Goal: Task Accomplishment & Management: Use online tool/utility

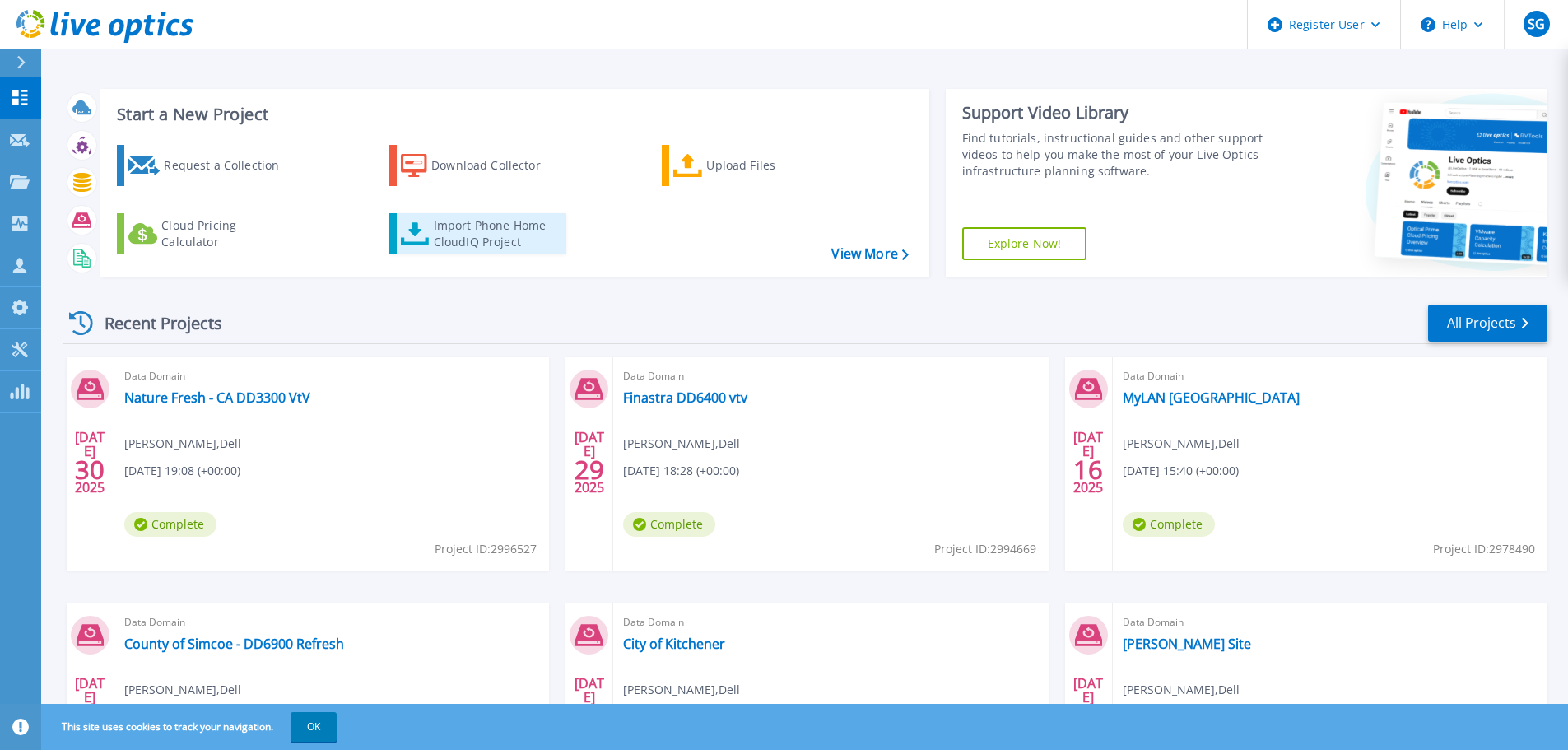
click at [516, 237] on div "Import Phone Home CloudIQ Project" at bounding box center [498, 234] width 129 height 33
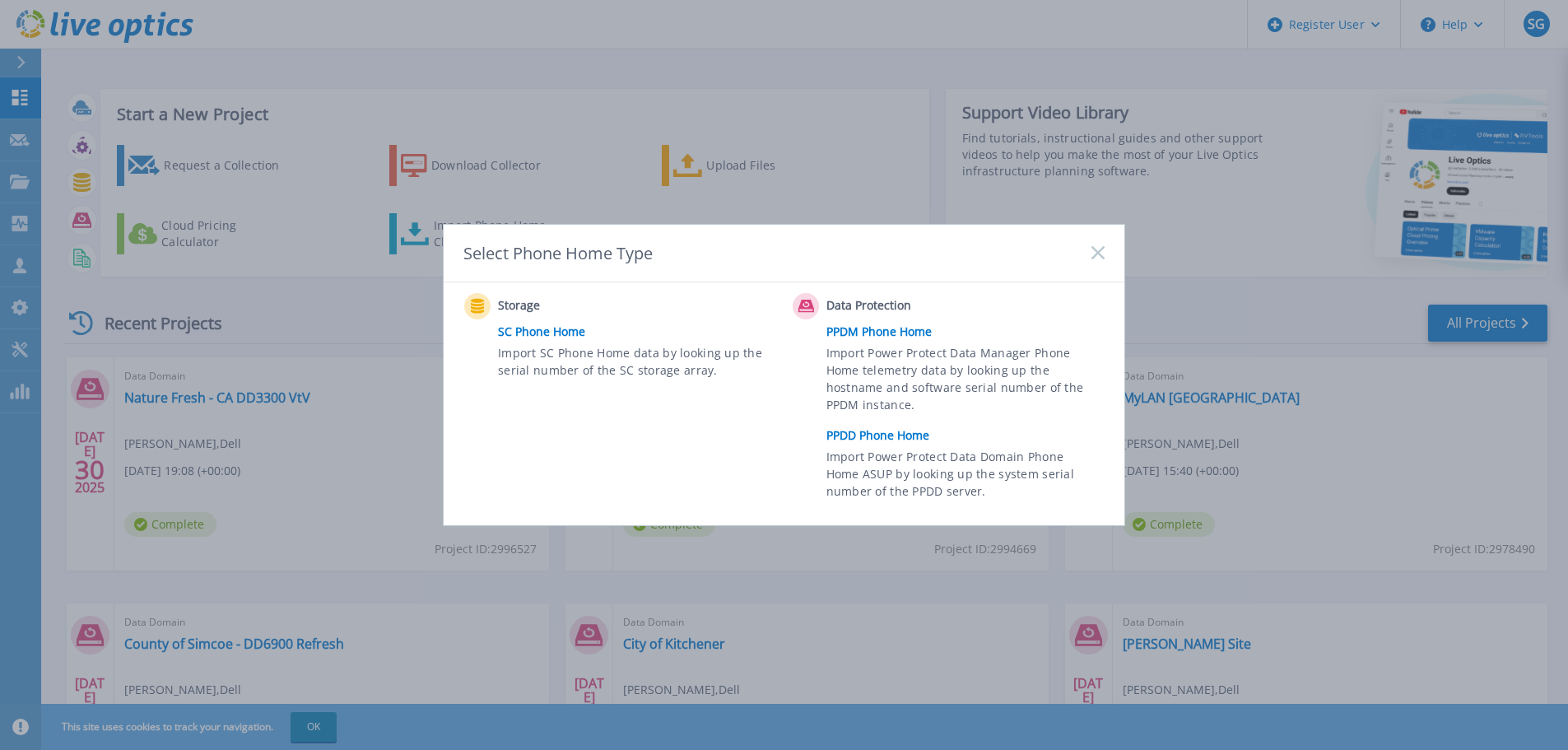
click at [889, 438] on link "PPDD Phone Home" at bounding box center [970, 435] width 286 height 25
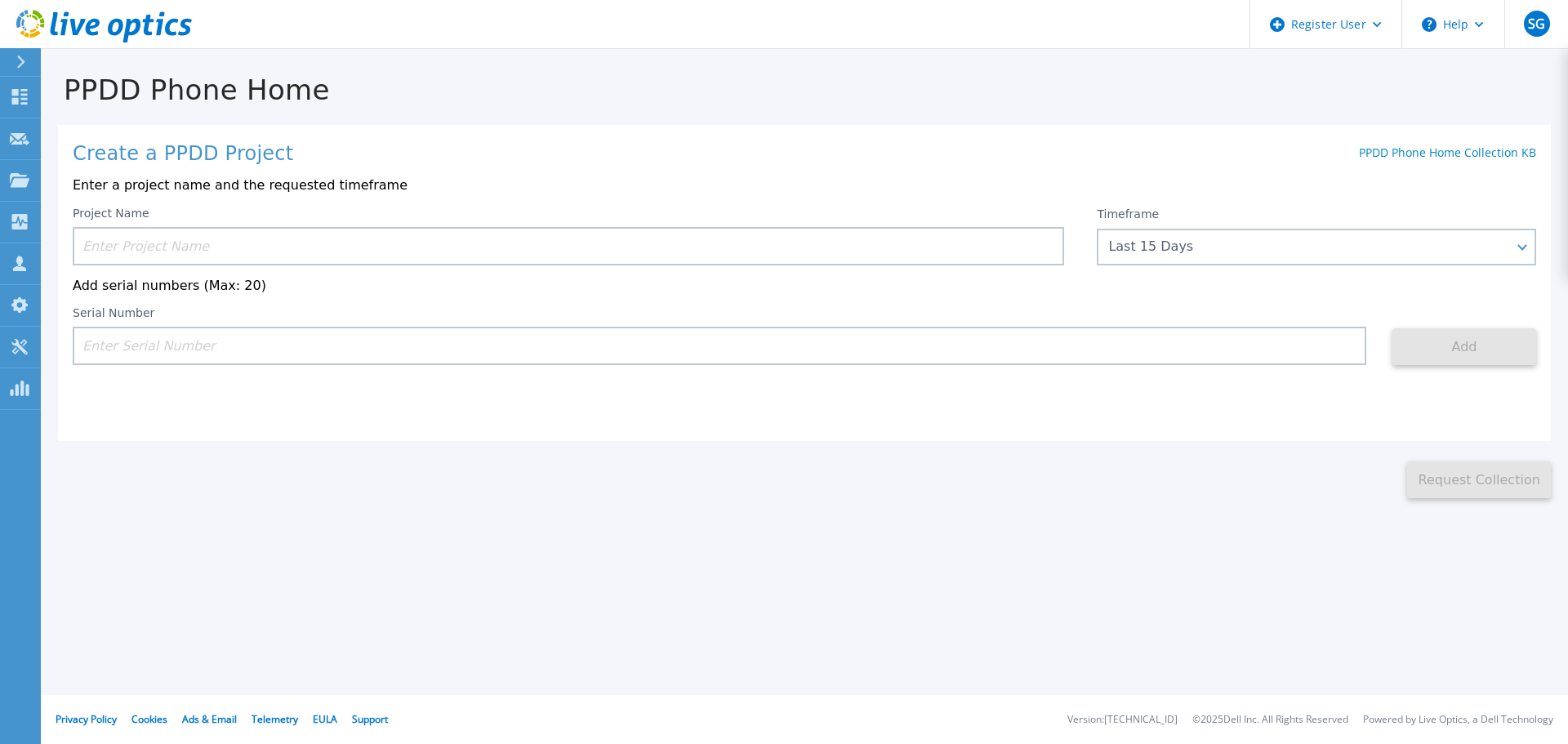
click at [613, 248] on input at bounding box center [569, 246] width 991 height 38
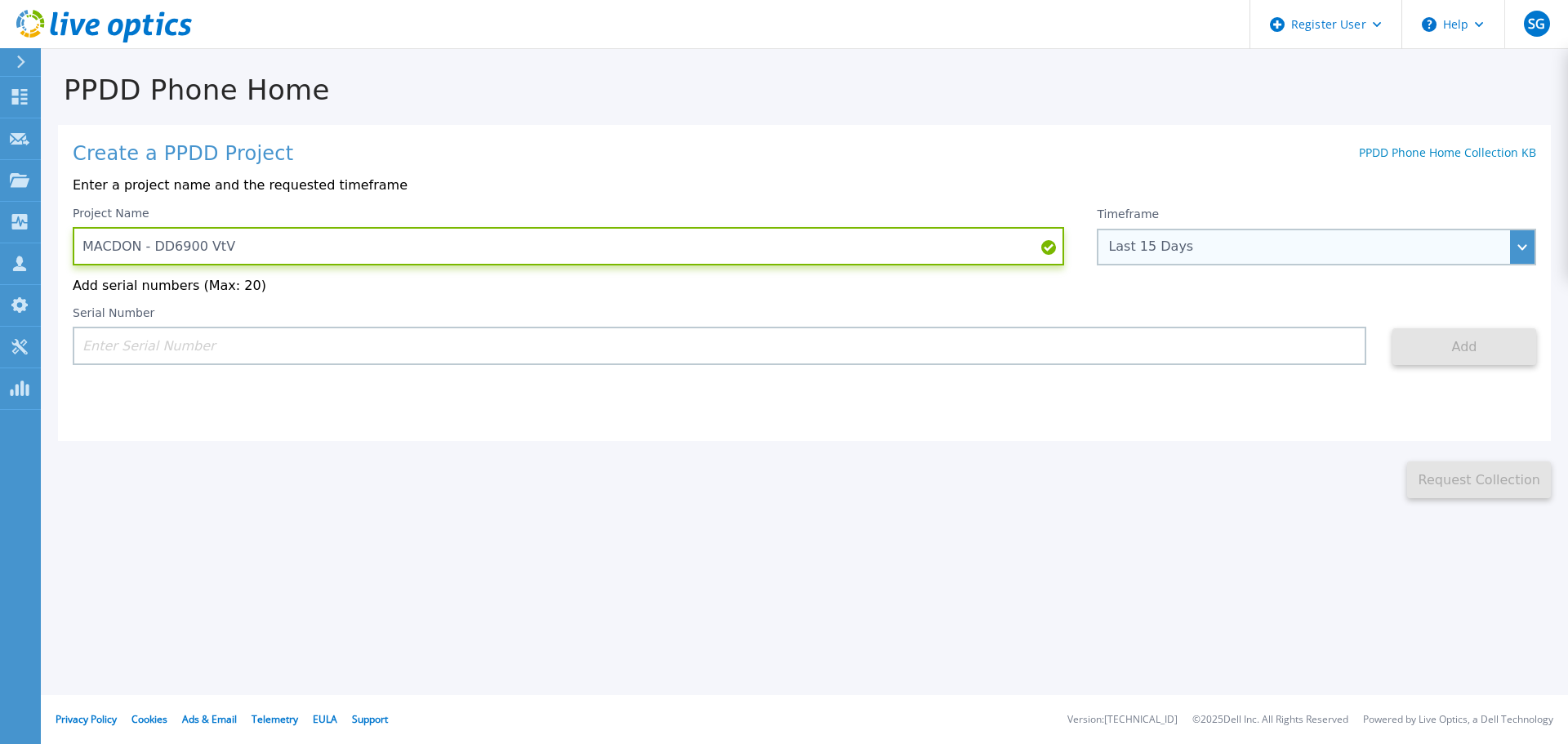
type input "MACDON - DD6900 VtV"
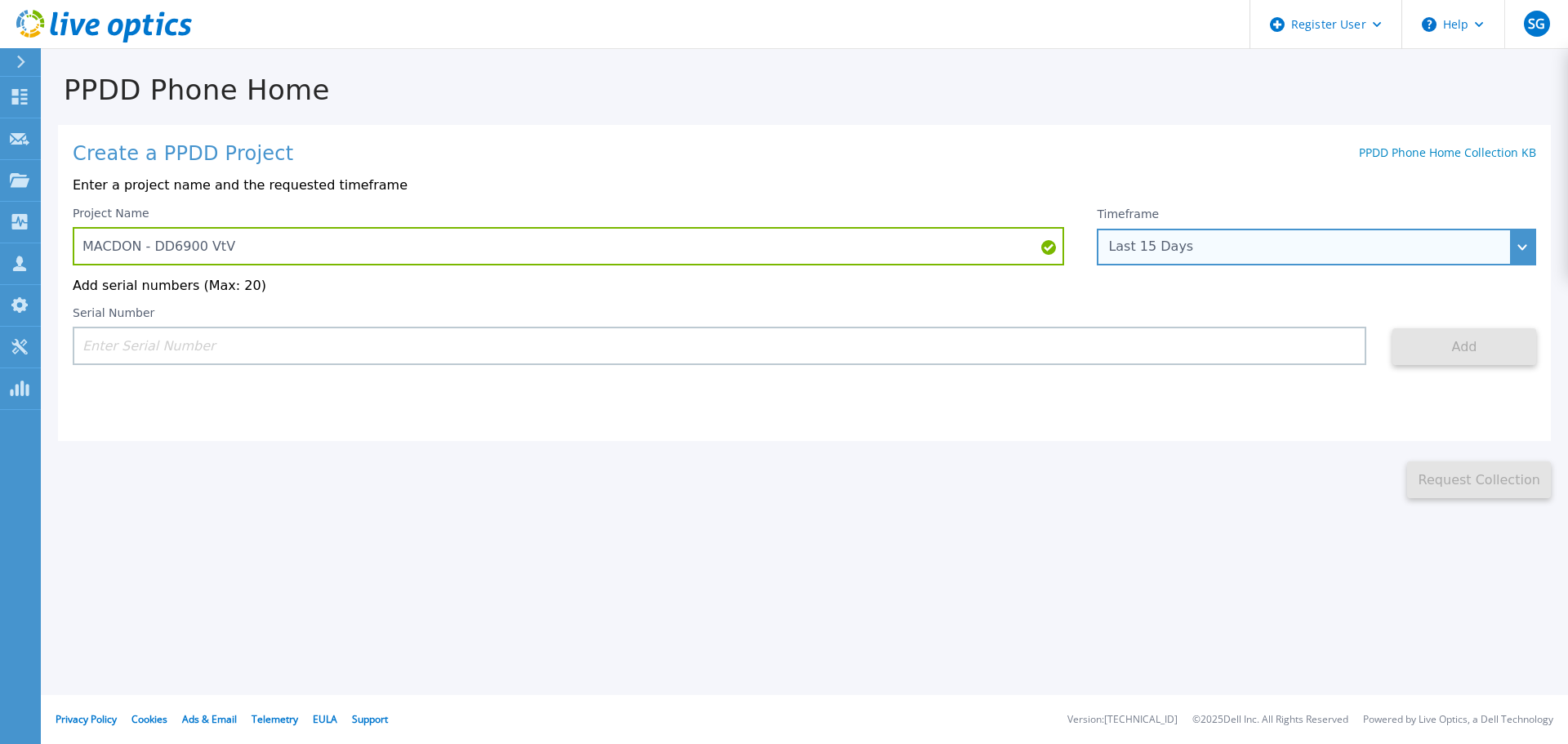
click at [1153, 244] on div "Last 15 Days" at bounding box center [1307, 247] width 399 height 14
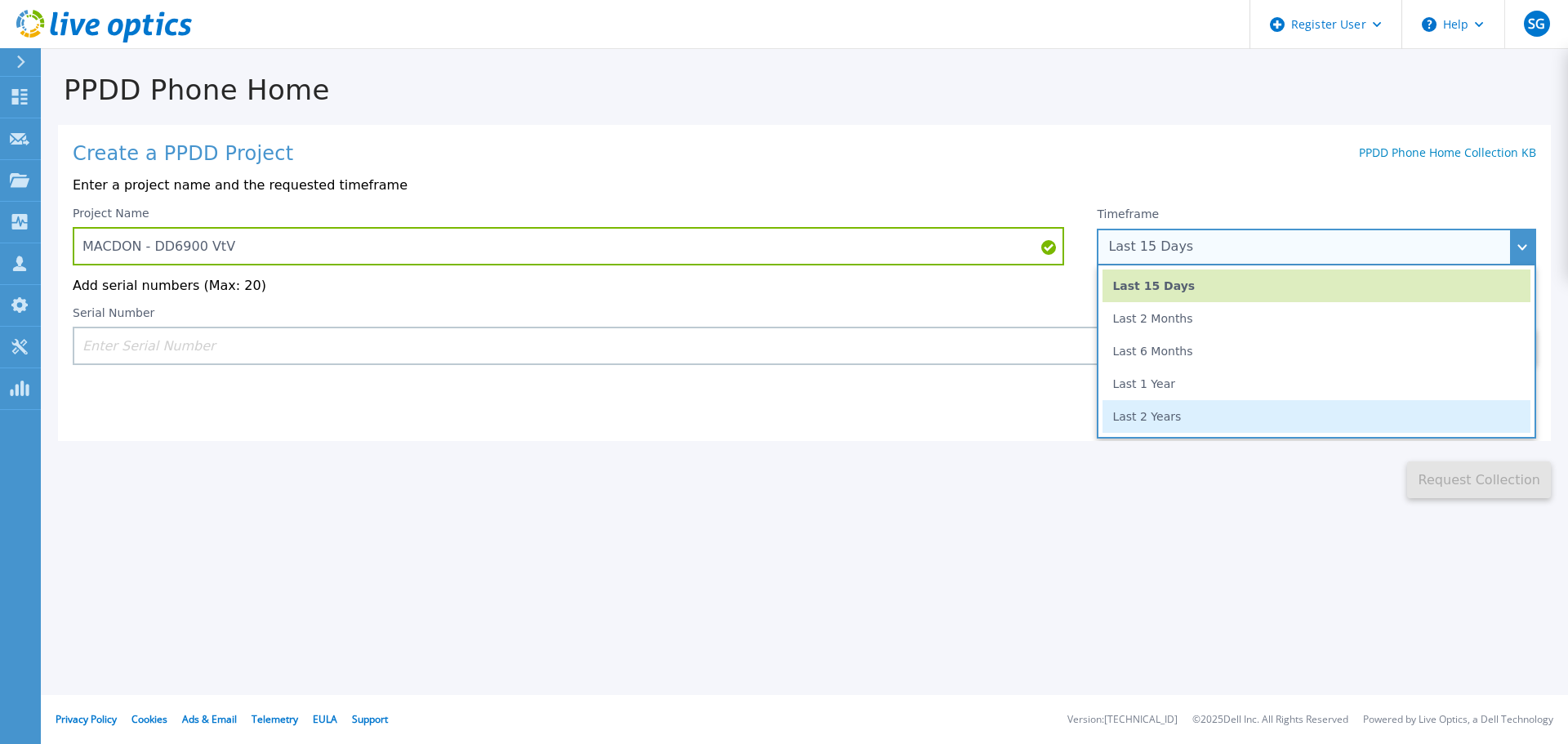
click at [1166, 409] on li "Last 2 Years" at bounding box center [1316, 417] width 427 height 32
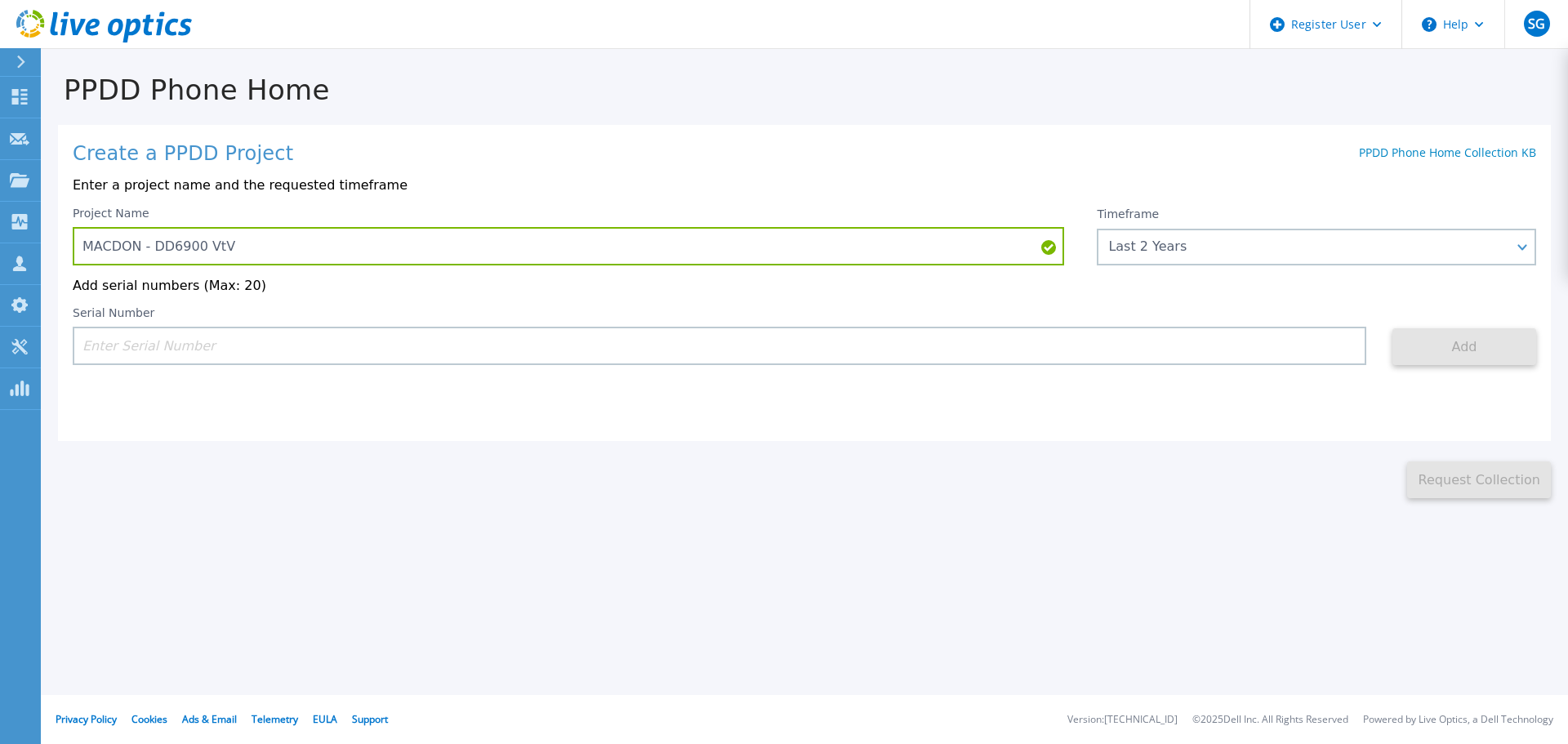
click at [987, 358] on input at bounding box center [720, 345] width 1293 height 38
paste input "APX00232905591"
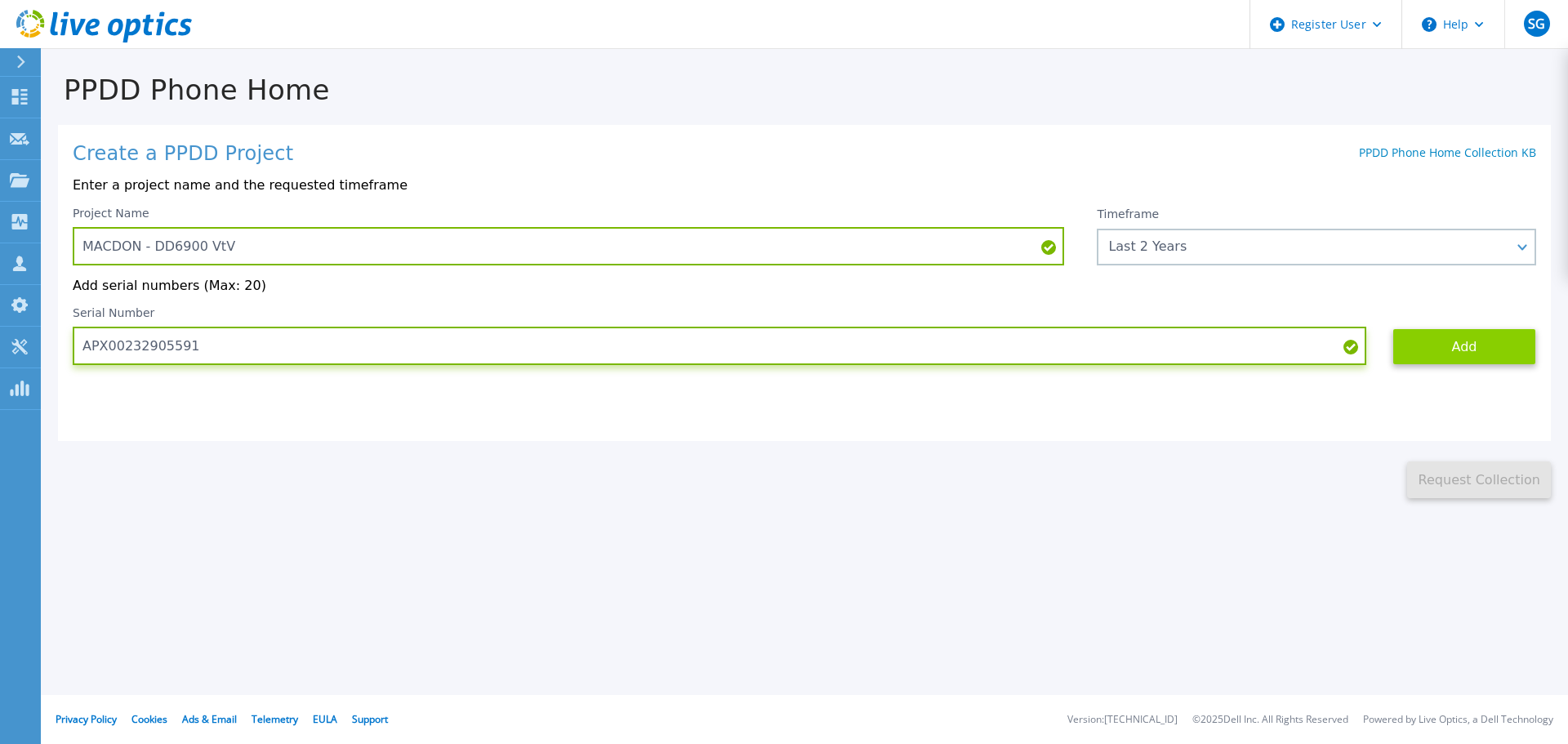
type input "APX00232905591"
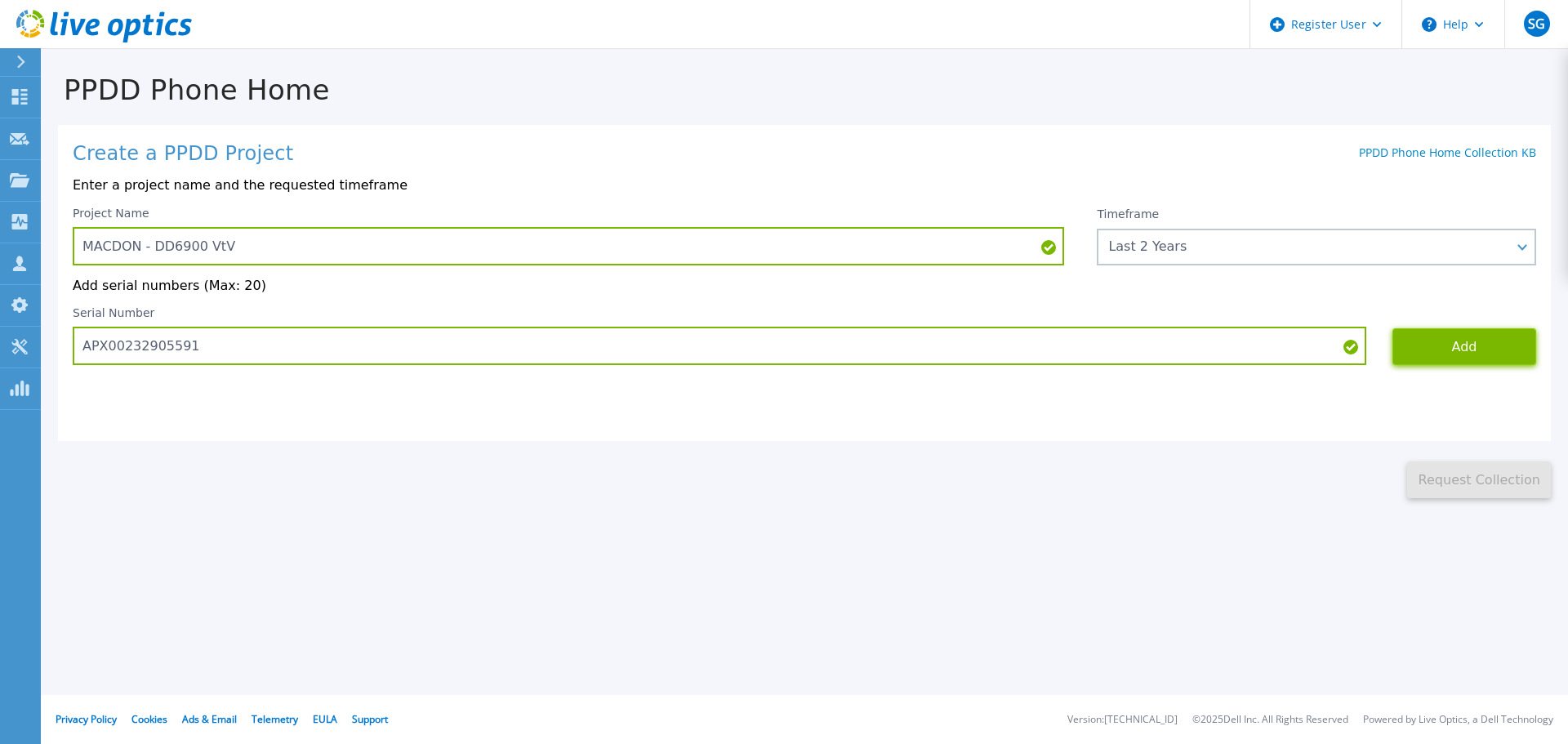
click at [1452, 361] on button "Add" at bounding box center [1463, 346] width 144 height 37
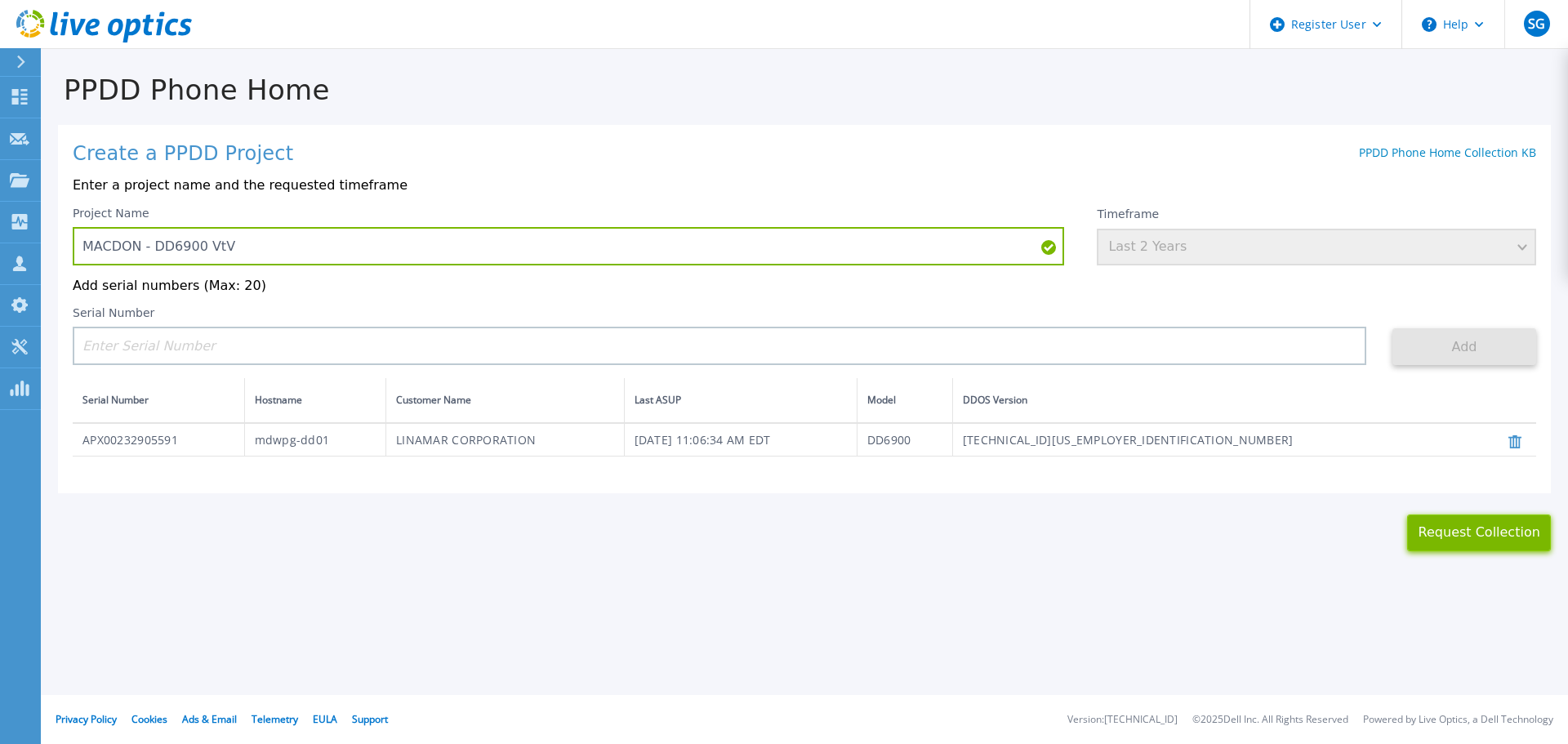
click at [1480, 549] on button "Request Collection" at bounding box center [1479, 532] width 144 height 37
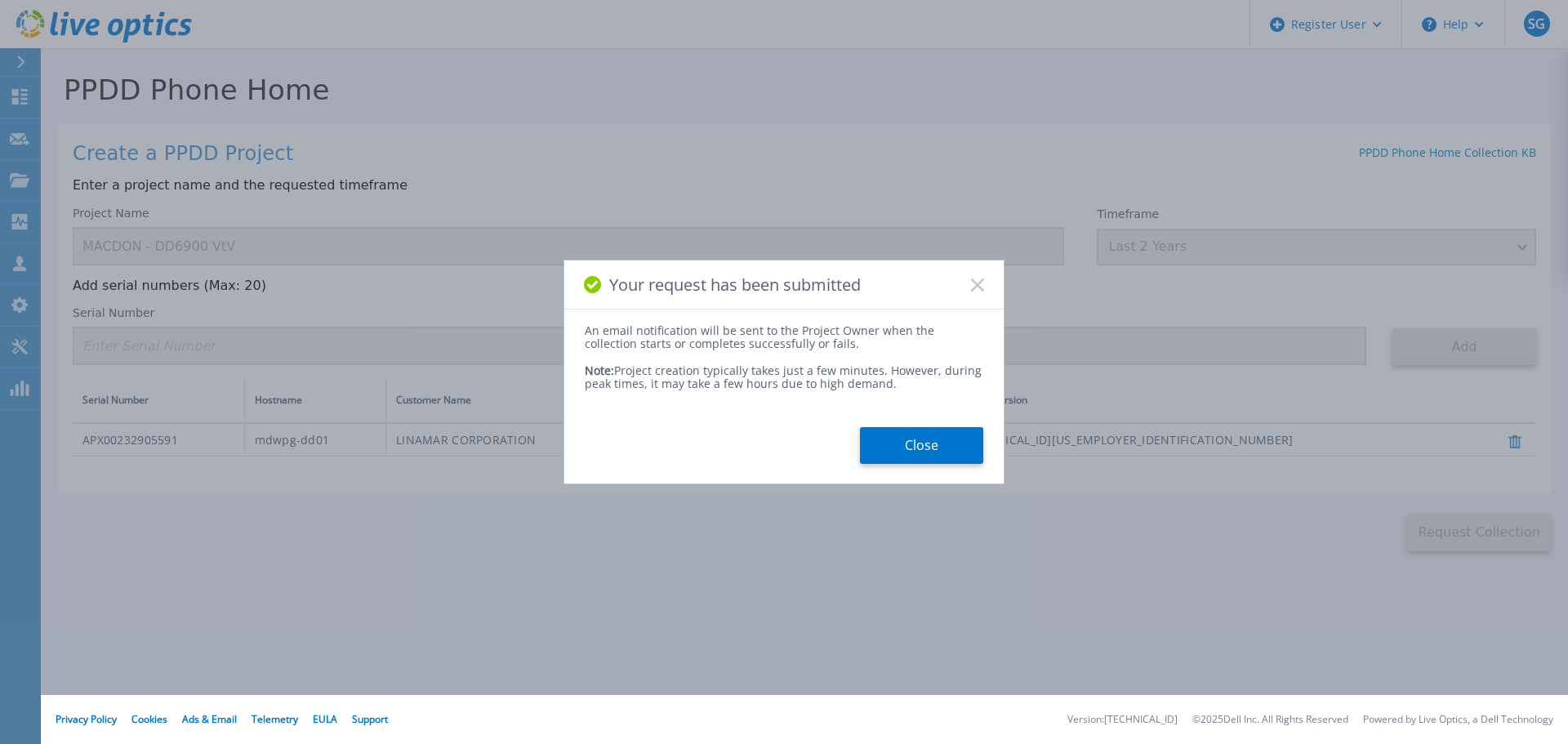
click at [948, 446] on button "Close" at bounding box center [921, 446] width 123 height 37
